Goal: Check status: Check status

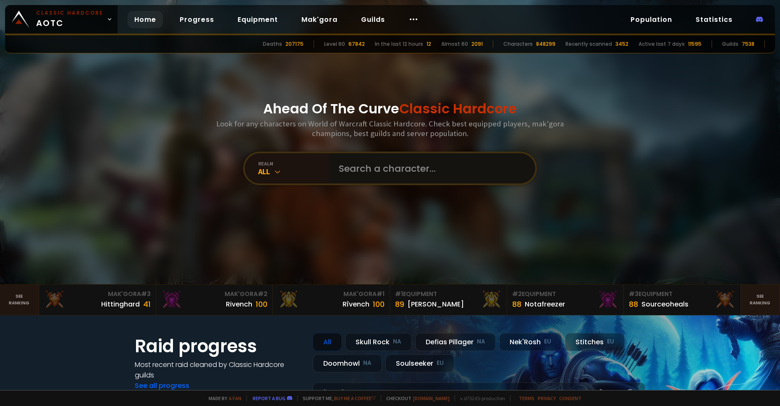
click at [468, 175] on input "text" at bounding box center [429, 168] width 191 height 30
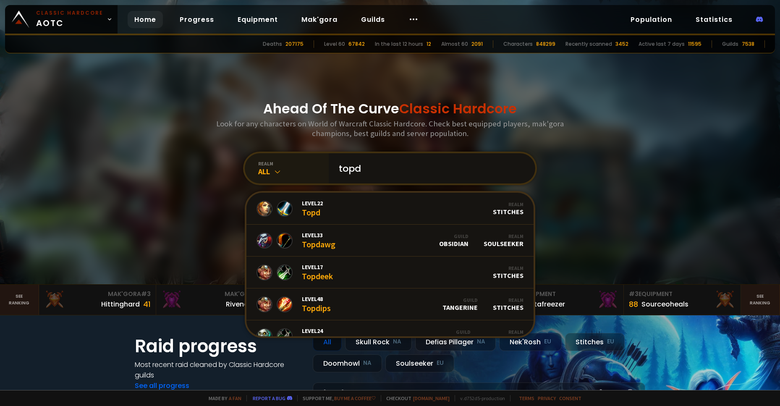
type input "topd"
click at [259, 158] on div "realm All" at bounding box center [287, 168] width 84 height 30
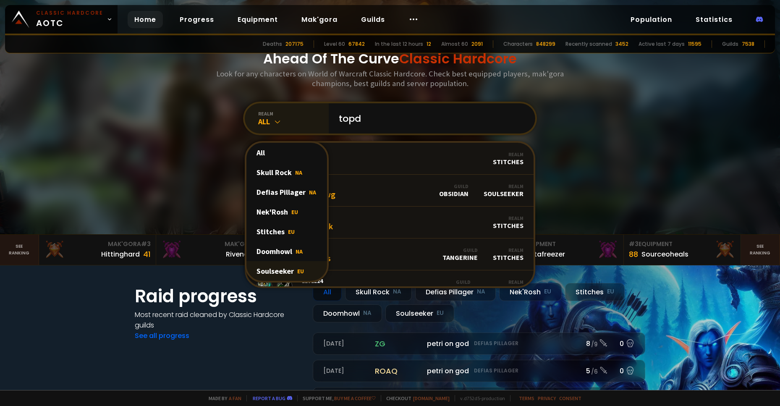
scroll to position [50, 0]
click at [282, 269] on div "Soulseeker EU" at bounding box center [286, 271] width 81 height 20
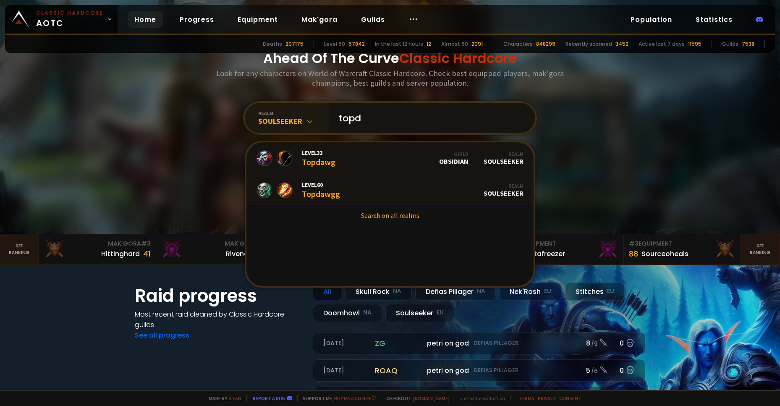
click at [400, 122] on input "topd" at bounding box center [429, 118] width 191 height 30
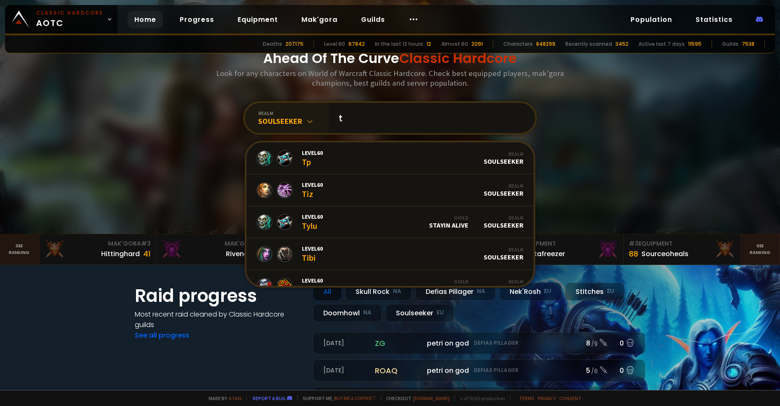
paste input "Ø"
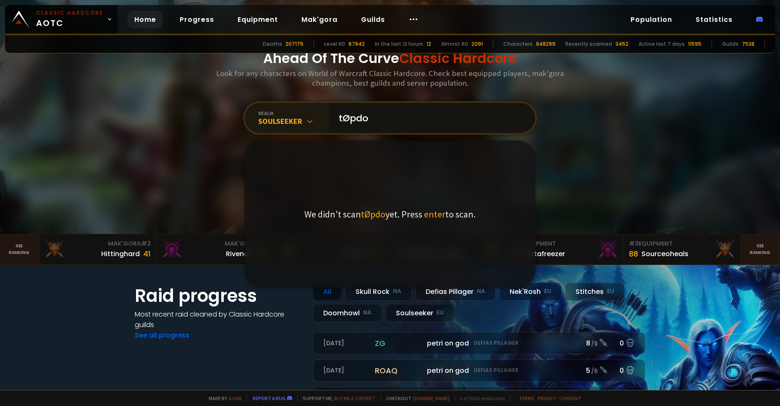
type input "tØpdog"
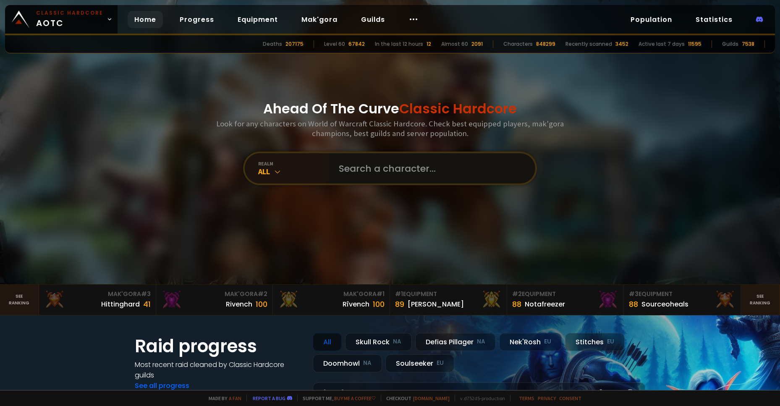
click at [374, 171] on input "text" at bounding box center [429, 168] width 191 height 30
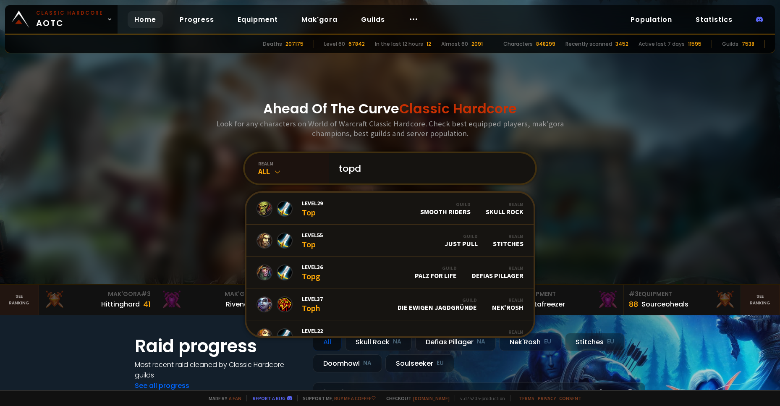
paste input "Ø"
type input "topdØg"
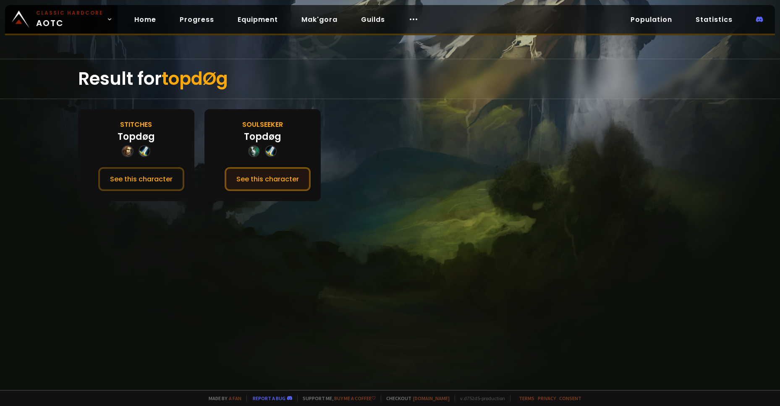
click at [254, 180] on button "See this character" at bounding box center [268, 179] width 86 height 24
